Goal: Check status: Check status

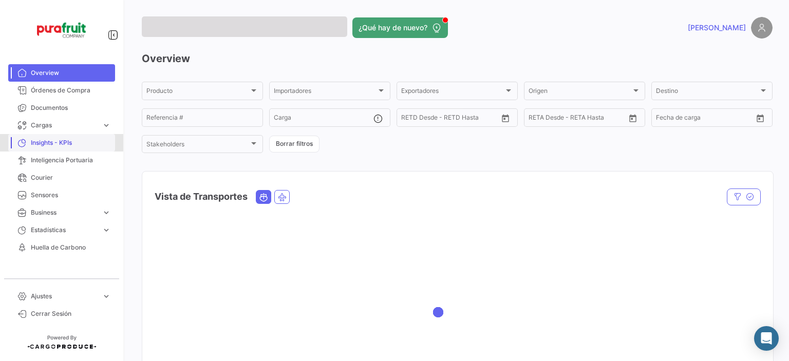
click at [61, 145] on span "Insights - KPIs" at bounding box center [71, 142] width 80 height 9
click at [61, 128] on span "Cargas" at bounding box center [64, 125] width 67 height 9
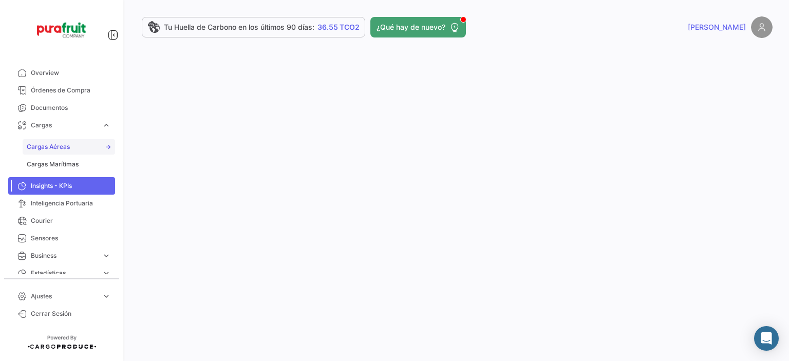
click at [60, 142] on span "Cargas Aéreas" at bounding box center [48, 146] width 43 height 9
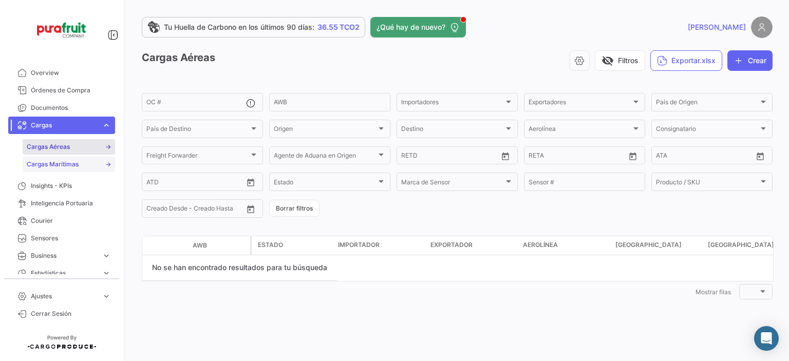
click at [62, 157] on link "Cargas Marítimas" at bounding box center [69, 164] width 92 height 15
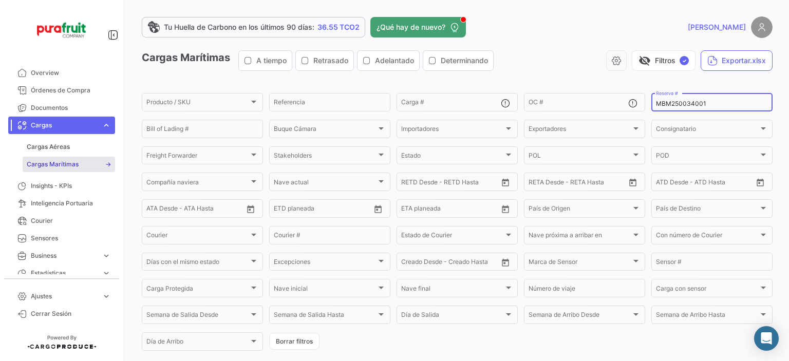
click at [699, 104] on input "MBM250034001" at bounding box center [712, 103] width 112 height 7
paste input "2763779650"
type input "2763779650"
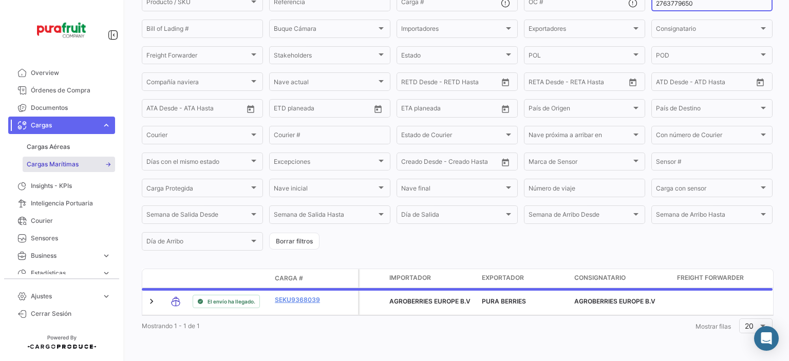
scroll to position [109, 0]
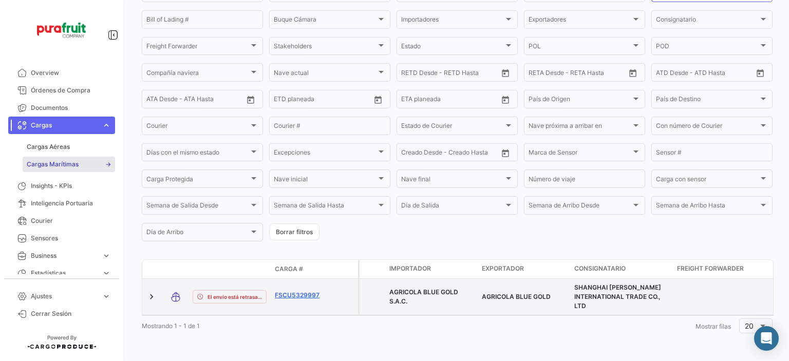
click at [311, 298] on link "FSCU5329997" at bounding box center [301, 295] width 53 height 9
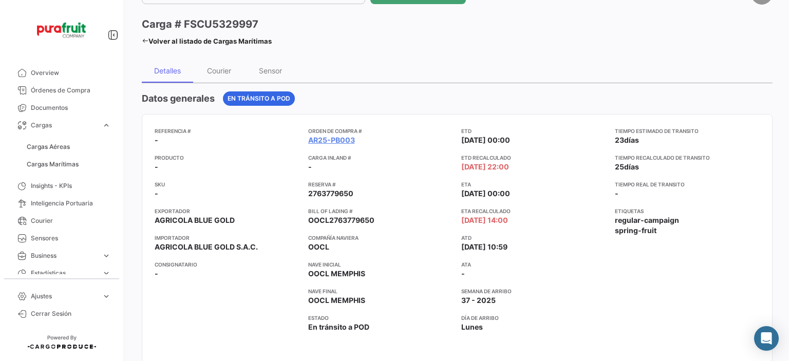
scroll to position [51, 0]
